Goal: Transaction & Acquisition: Book appointment/travel/reservation

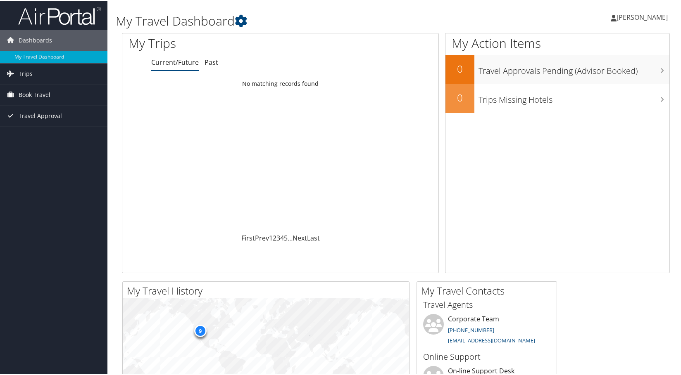
click at [31, 92] on span "Book Travel" at bounding box center [35, 94] width 32 height 21
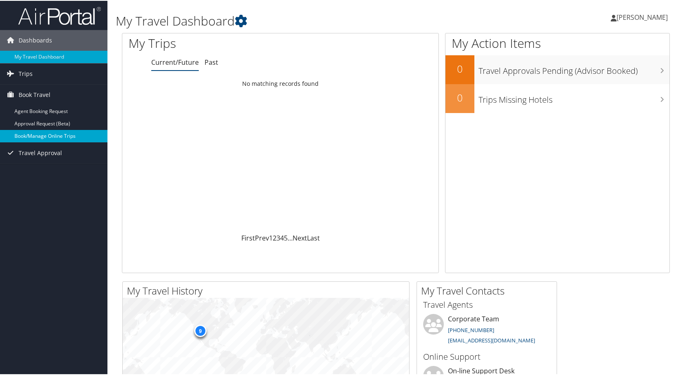
click at [36, 135] on link "Book/Manage Online Trips" at bounding box center [53, 135] width 107 height 12
